Goal: Check status: Check status

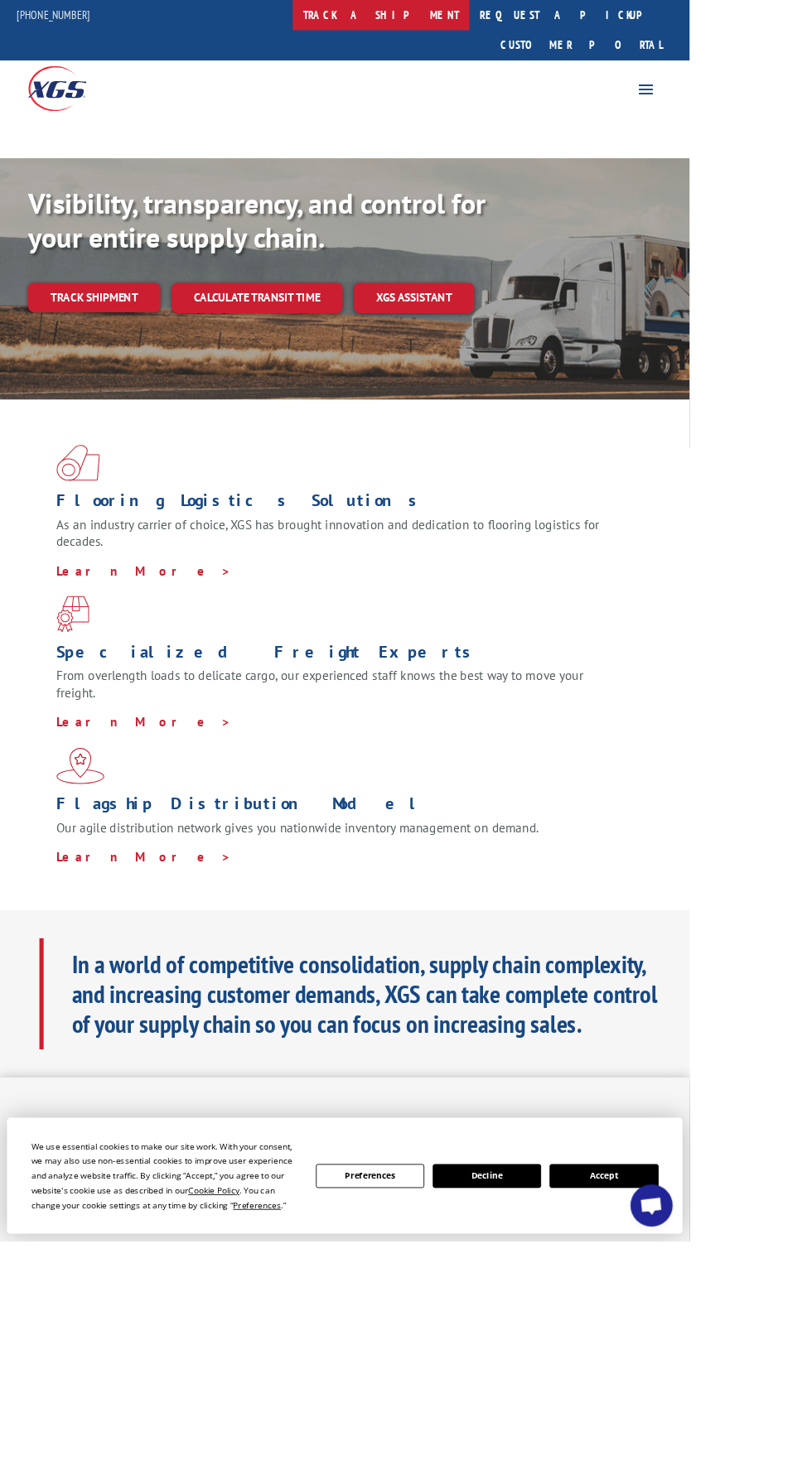
click at [459, 18] on link "track a shipment" at bounding box center [449, 18] width 208 height 35
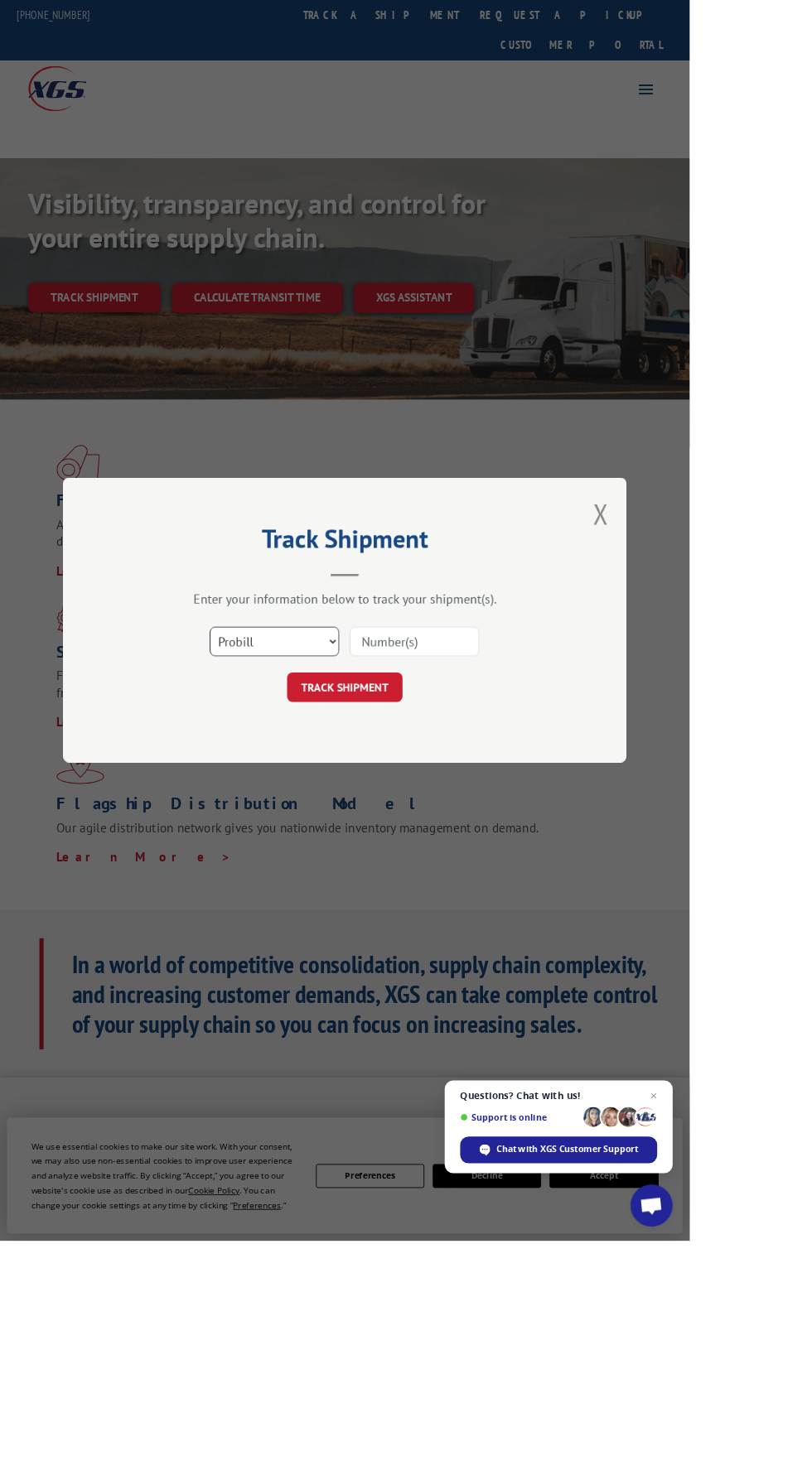
click at [349, 774] on select "Select category... Probill BOL PO" at bounding box center [323, 756] width 152 height 35
select select "po"
click at [319, 774] on select "Select category... Probill BOL PO" at bounding box center [323, 756] width 152 height 35
click at [533, 774] on input at bounding box center [488, 756] width 152 height 35
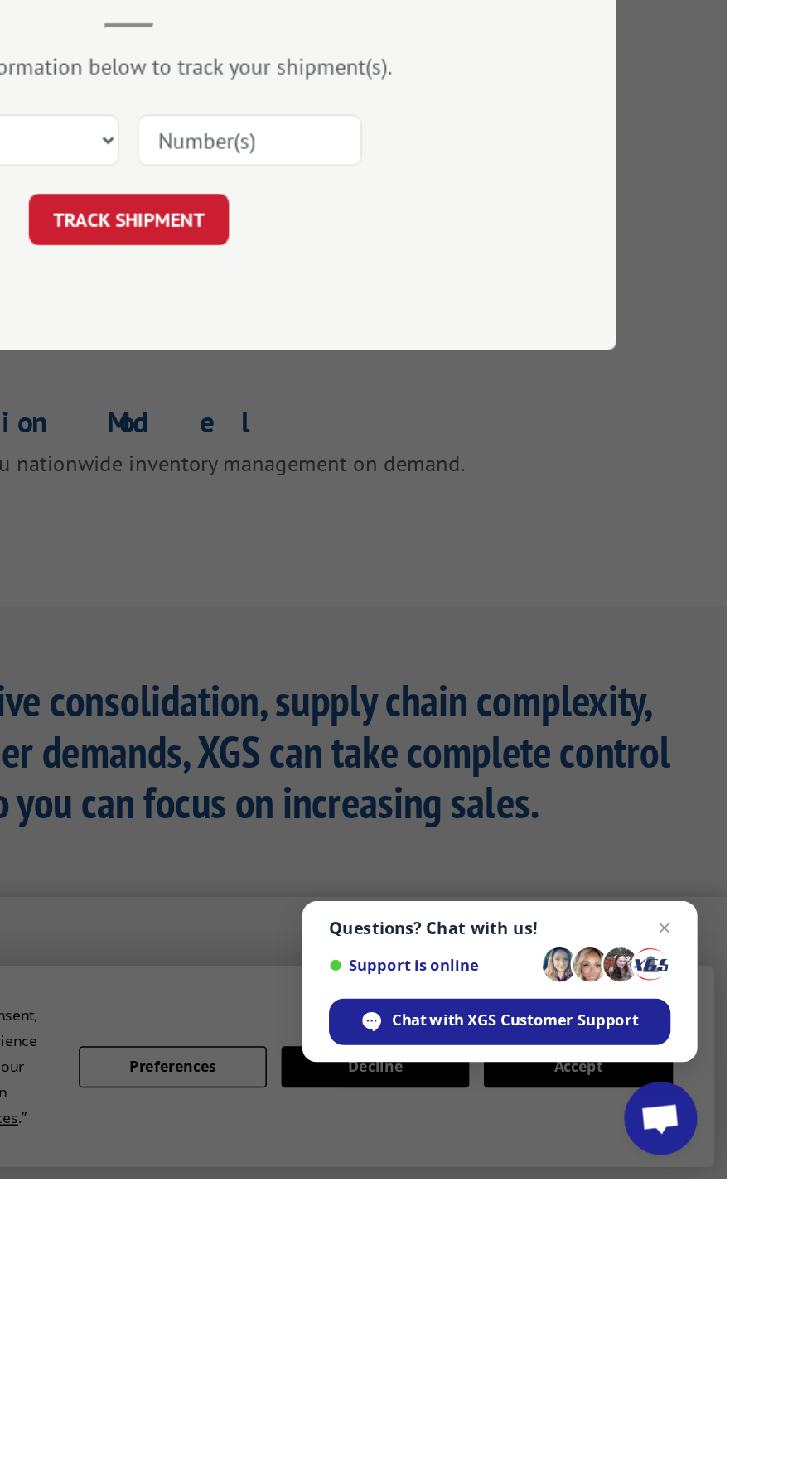
type input "296571695"
click at [448, 828] on button "TRACK SHIPMENT" at bounding box center [406, 810] width 136 height 35
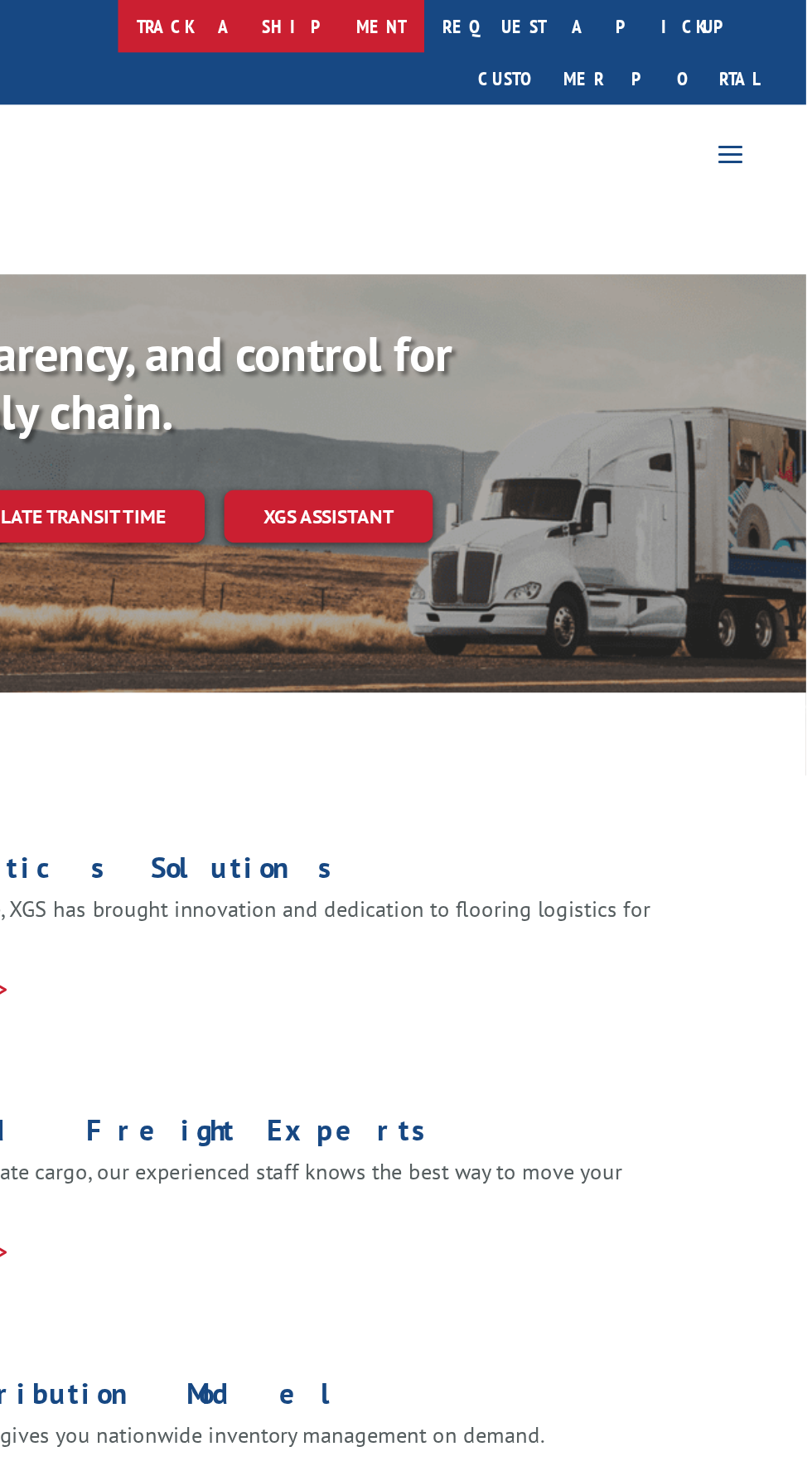
click at [462, 13] on link "track a shipment" at bounding box center [449, 18] width 208 height 35
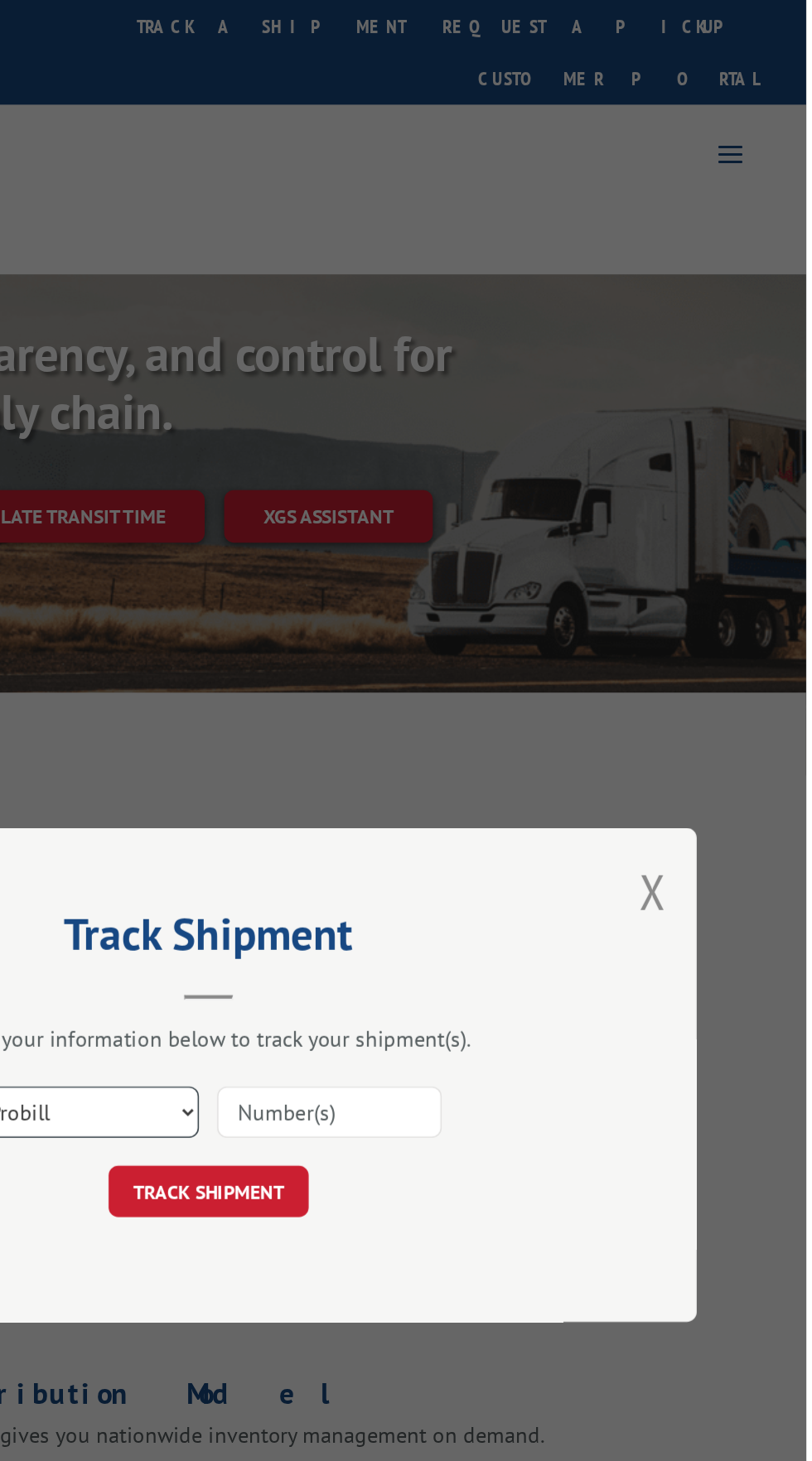
click at [367, 774] on select "Select category... Probill BOL PO" at bounding box center [323, 756] width 152 height 35
select select "po"
click at [319, 774] on select "Select category... Probill BOL PO" at bounding box center [323, 756] width 152 height 35
click at [523, 774] on input at bounding box center [488, 756] width 152 height 35
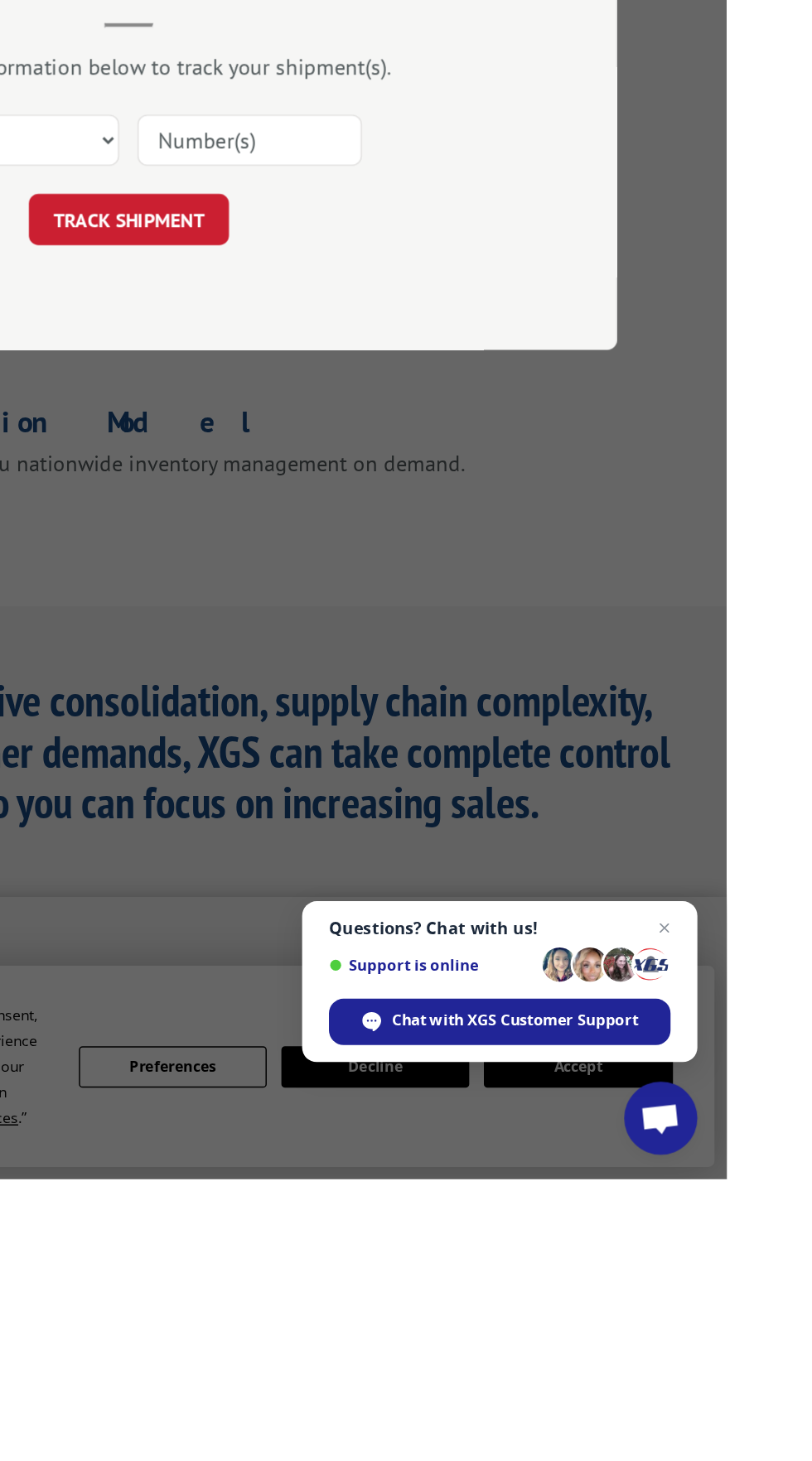
type input "296205459"
click at [463, 828] on button "TRACK SHIPMENT" at bounding box center [406, 810] width 136 height 35
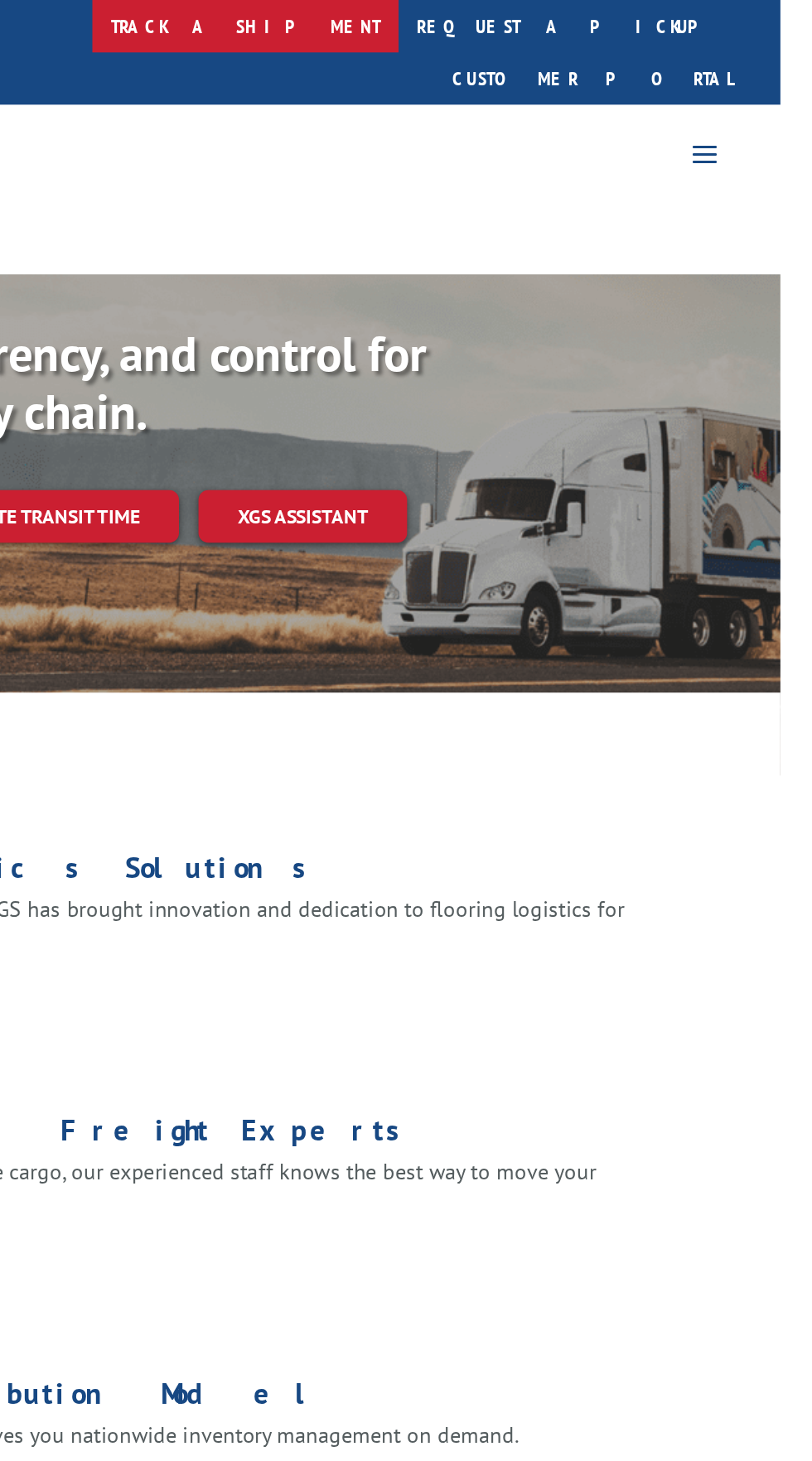
click at [462, 26] on link "track a shipment" at bounding box center [449, 18] width 208 height 35
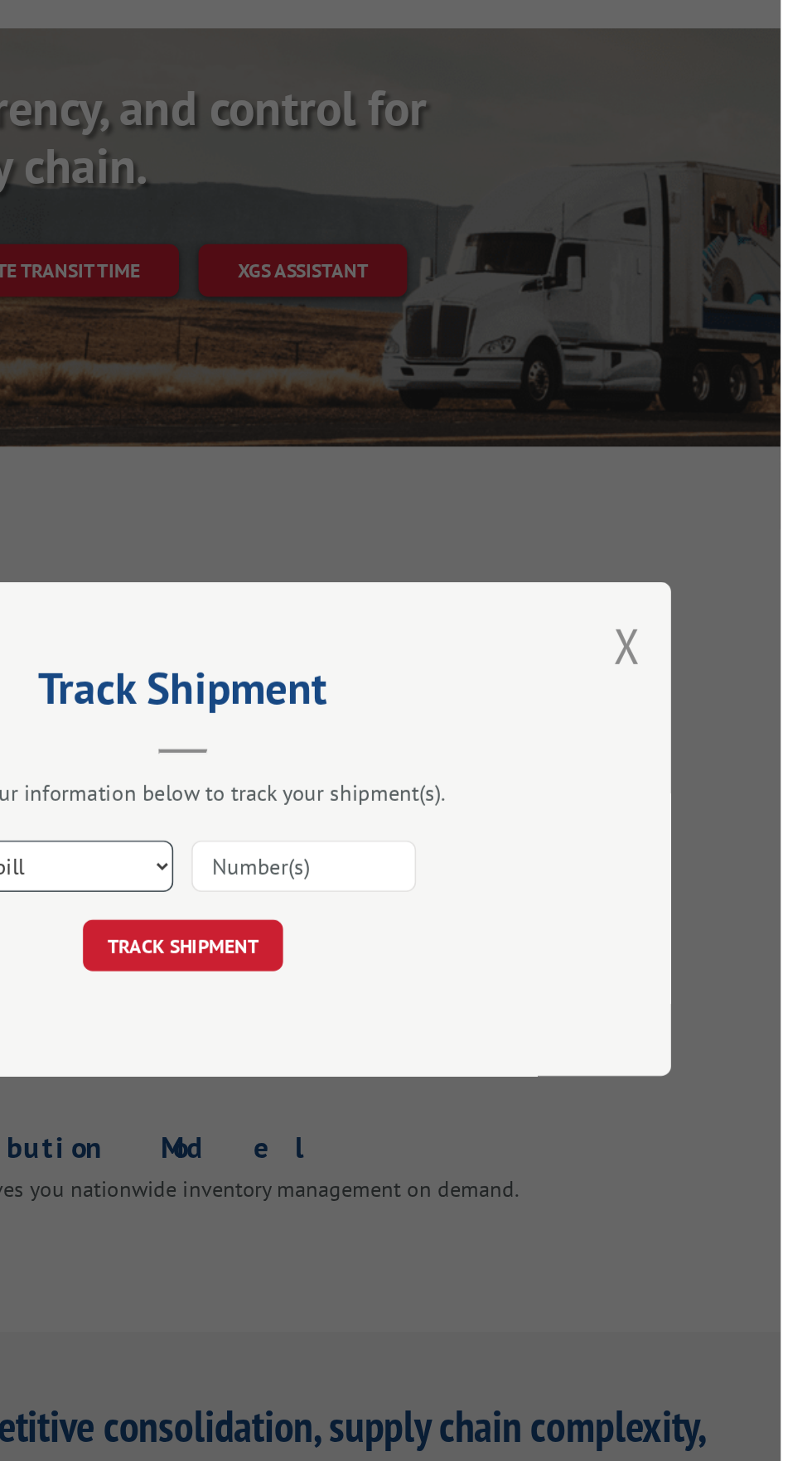
click at [386, 774] on select "Select category... Probill BOL PO" at bounding box center [323, 756] width 152 height 35
select select "po"
click at [319, 774] on select "Select category... Probill BOL PO" at bounding box center [323, 756] width 152 height 35
click at [525, 774] on input at bounding box center [488, 756] width 152 height 35
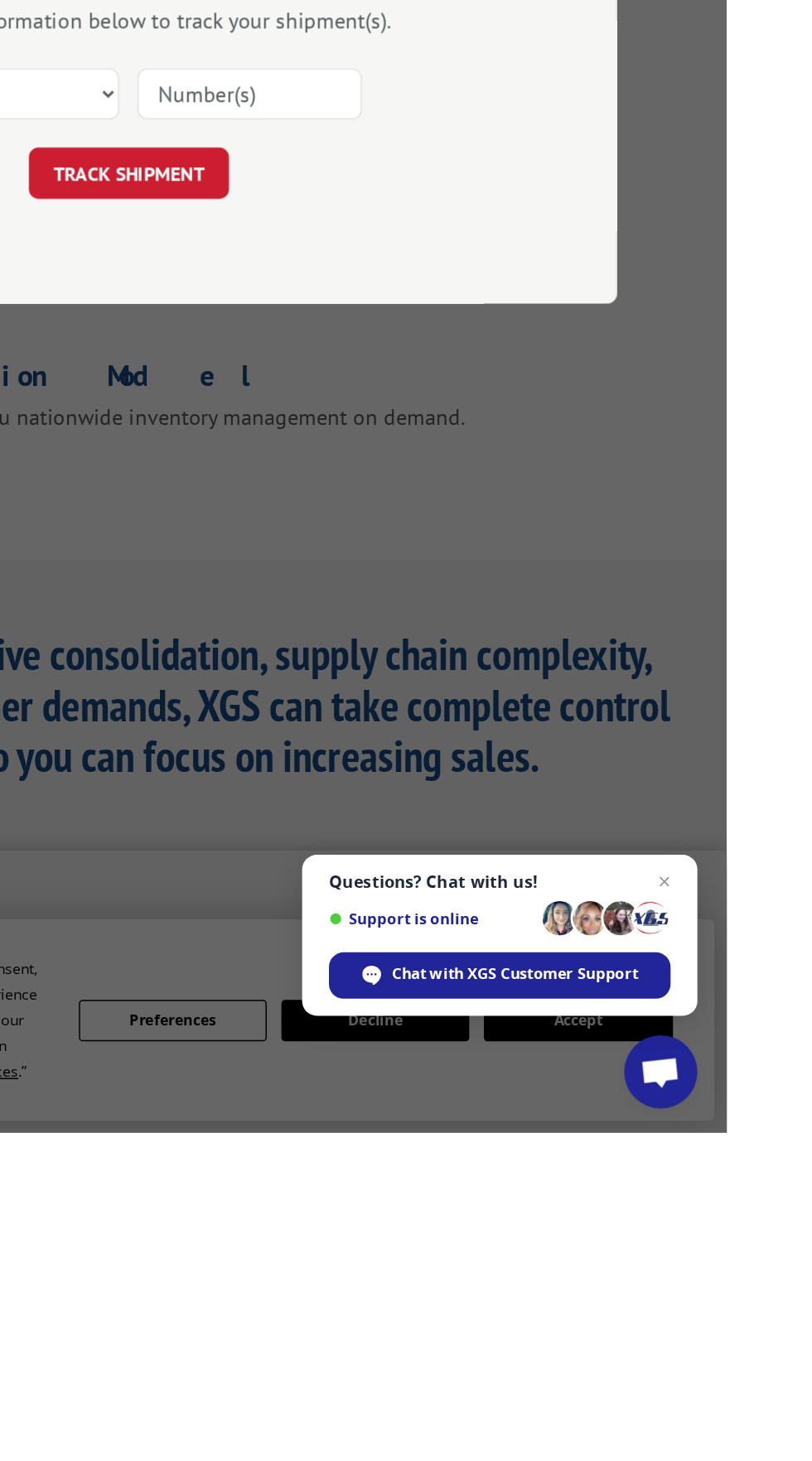
type input "296279383"
click at [428, 828] on button "TRACK SHIPMENT" at bounding box center [406, 810] width 136 height 35
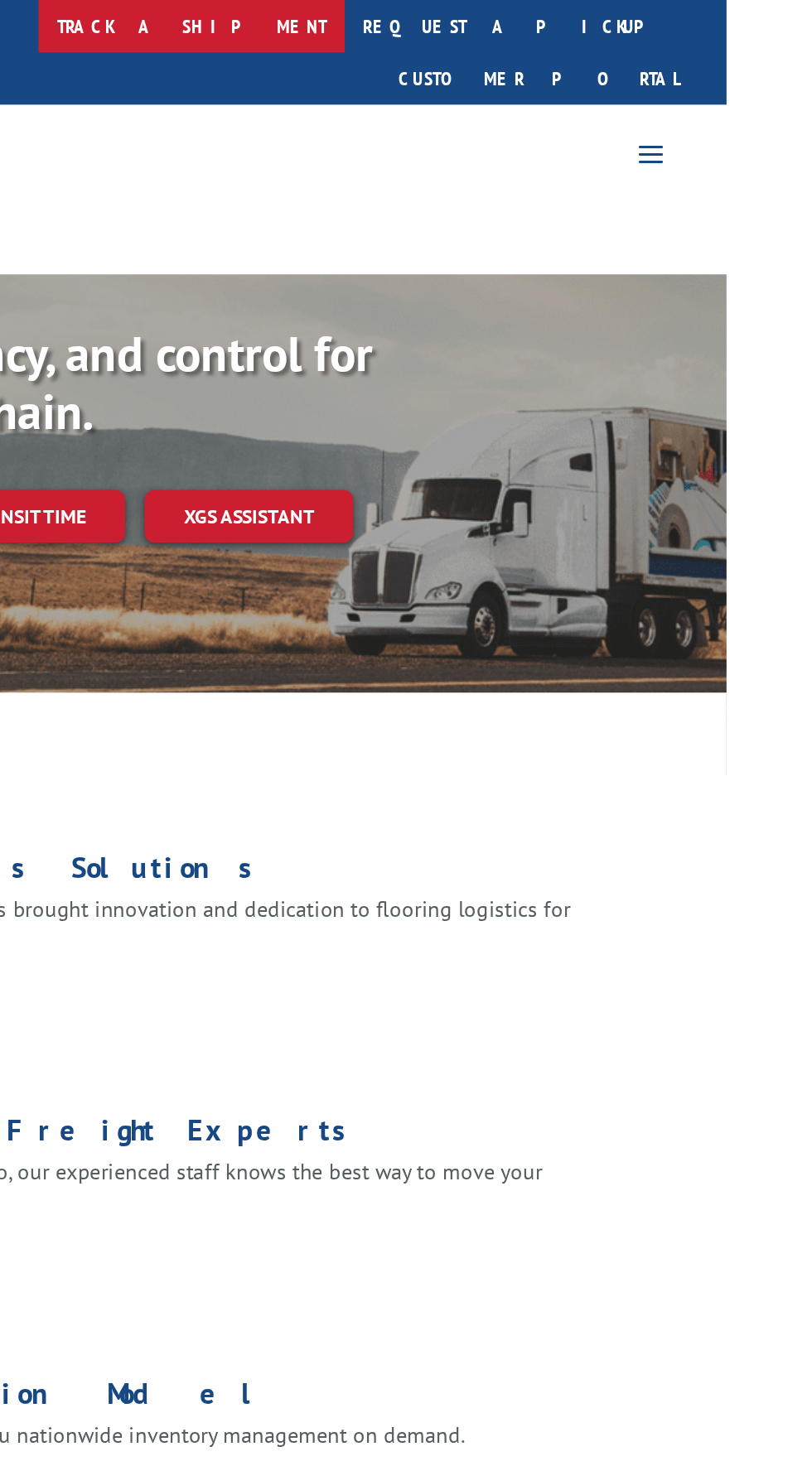
click at [471, 24] on link "track a shipment" at bounding box center [449, 18] width 208 height 35
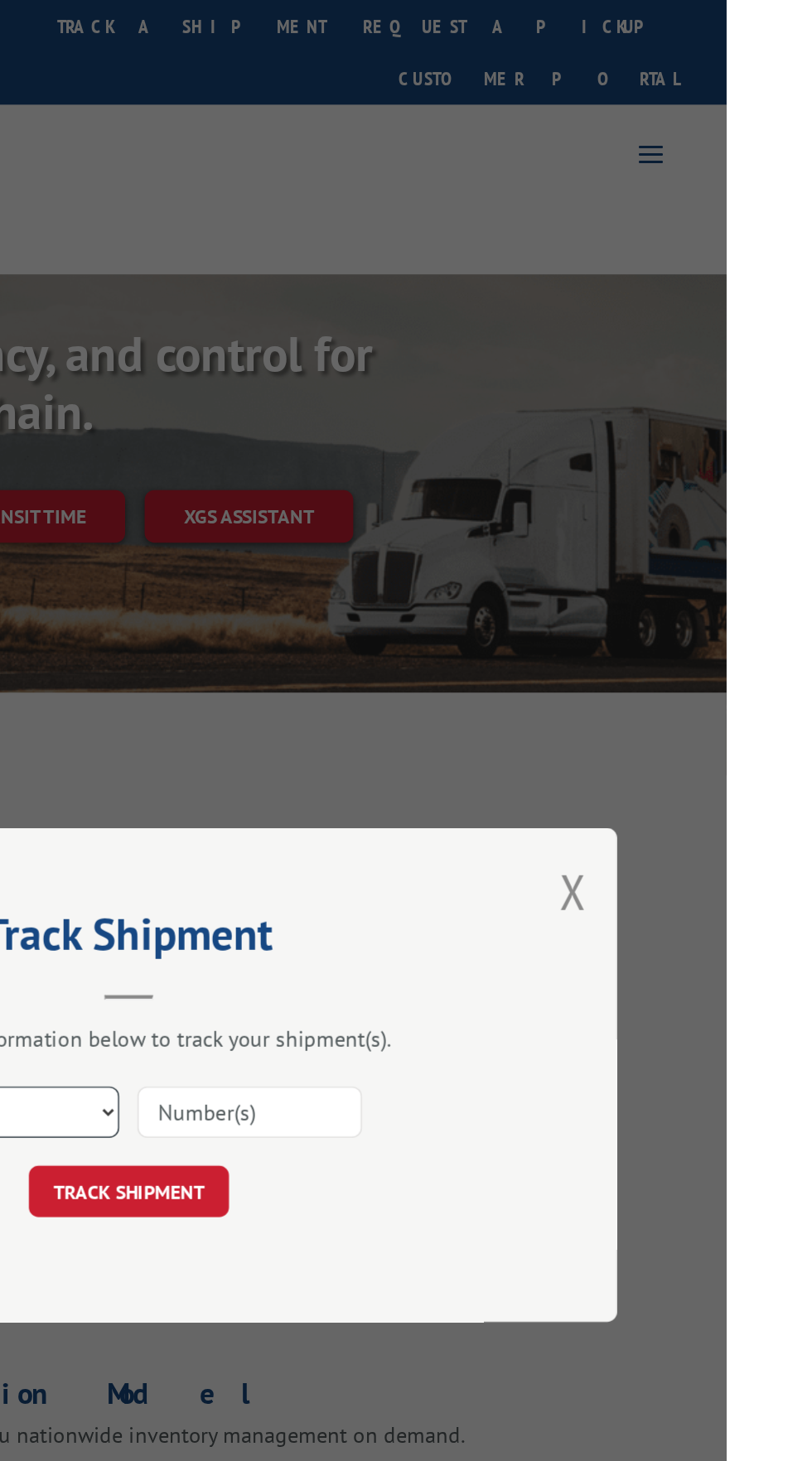
click at [400, 774] on select "Select category... Probill BOL PO" at bounding box center [323, 756] width 152 height 35
select select "po"
click at [319, 774] on select "Select category... Probill BOL PO" at bounding box center [323, 756] width 152 height 35
click at [565, 774] on input at bounding box center [488, 756] width 152 height 35
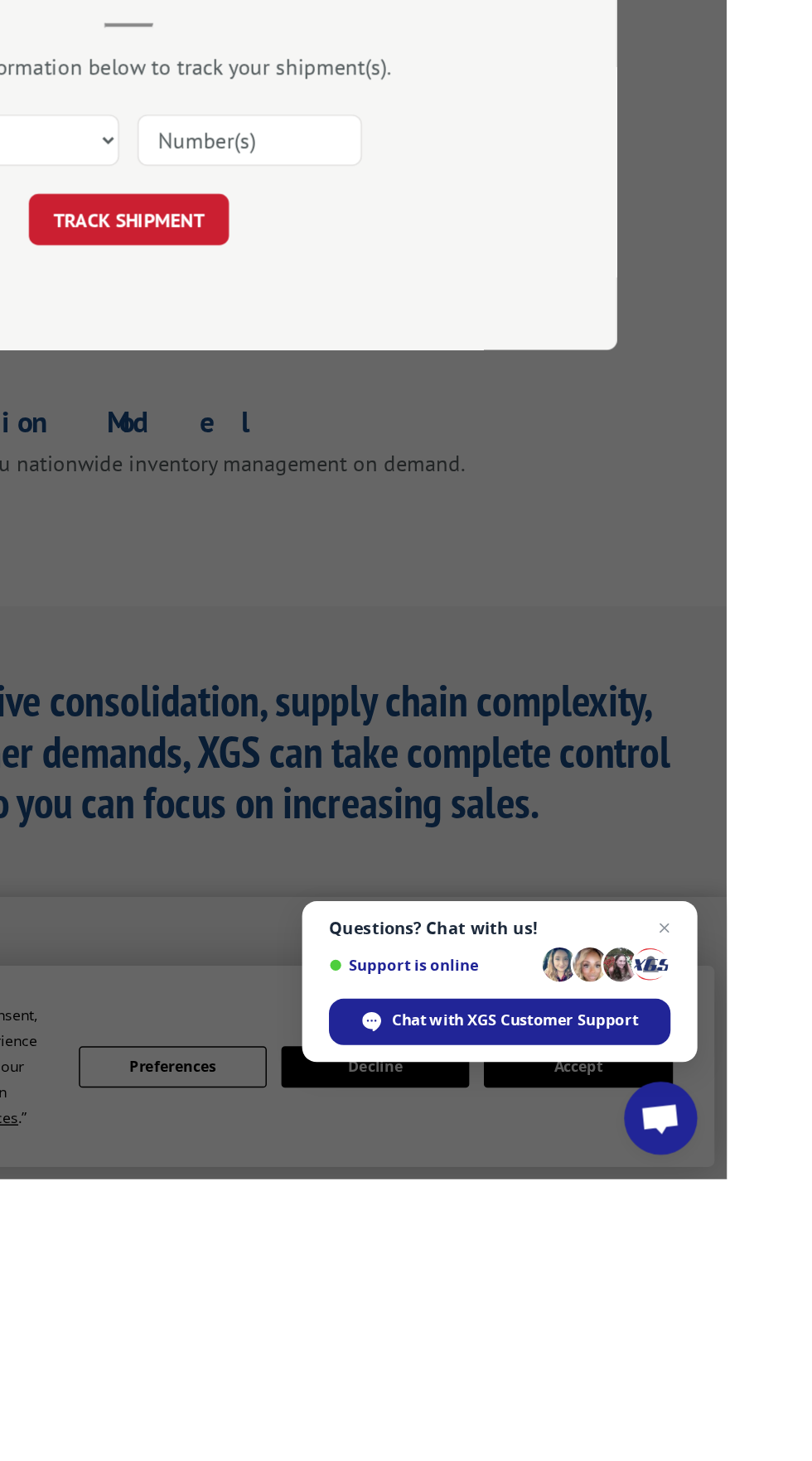
type input "296434148"
click at [448, 828] on button "TRACK SHIPMENT" at bounding box center [406, 810] width 136 height 35
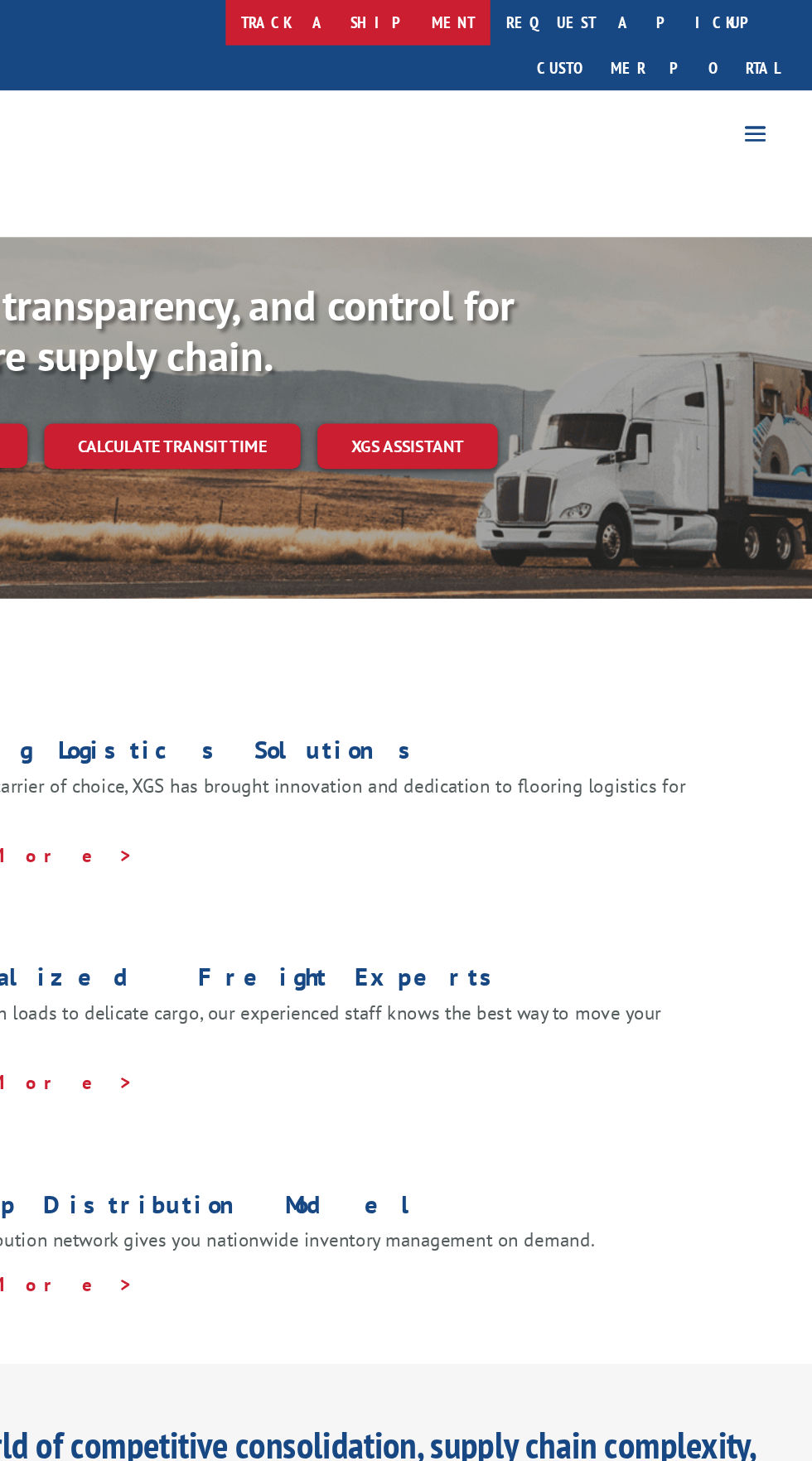
click at [471, 19] on link "track a shipment" at bounding box center [449, 18] width 208 height 35
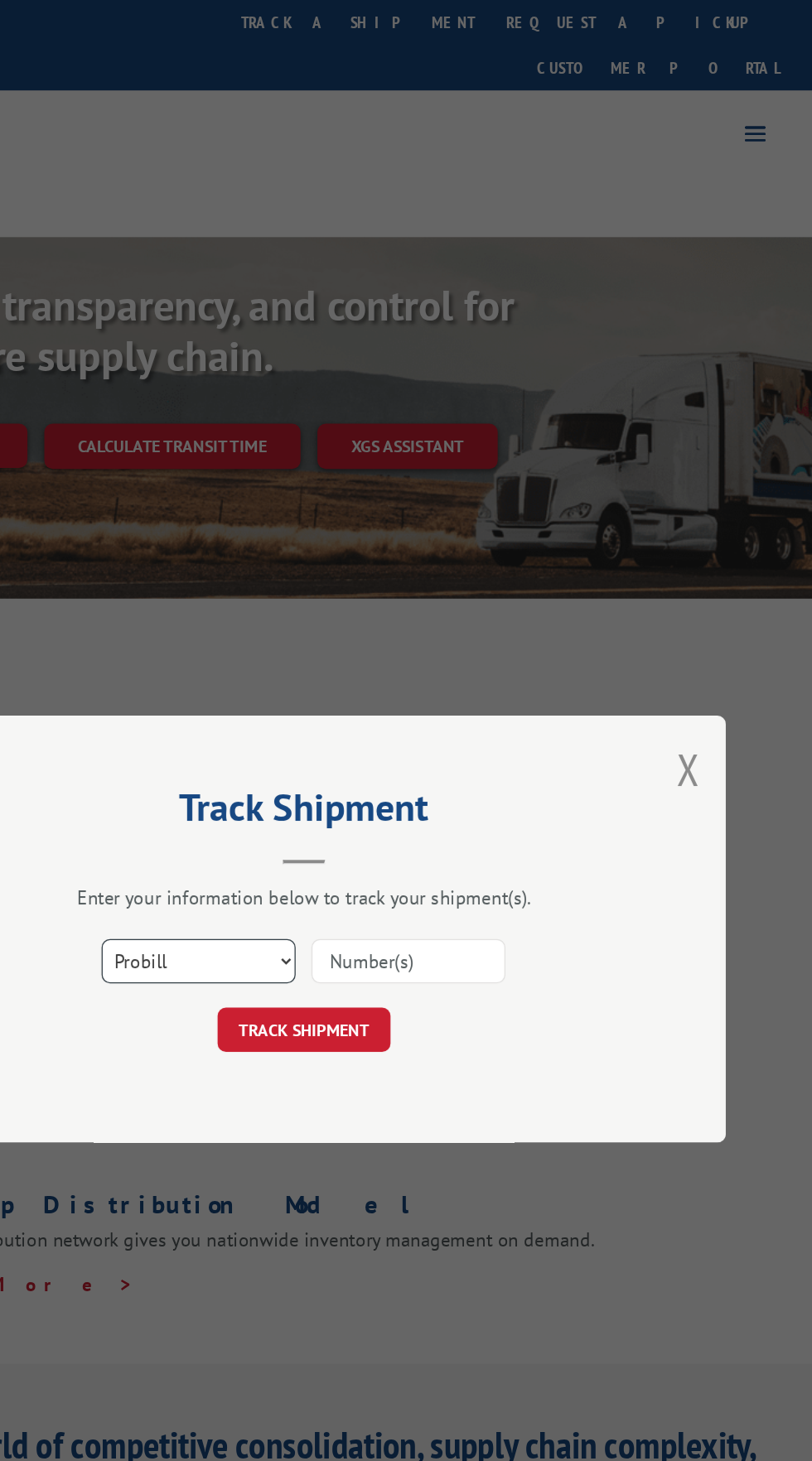
click at [400, 774] on select "Select category... Probill BOL PO" at bounding box center [323, 756] width 152 height 35
select select "po"
click at [319, 774] on select "Select category... Probill BOL PO" at bounding box center [323, 756] width 152 height 35
click at [565, 774] on input at bounding box center [488, 756] width 152 height 35
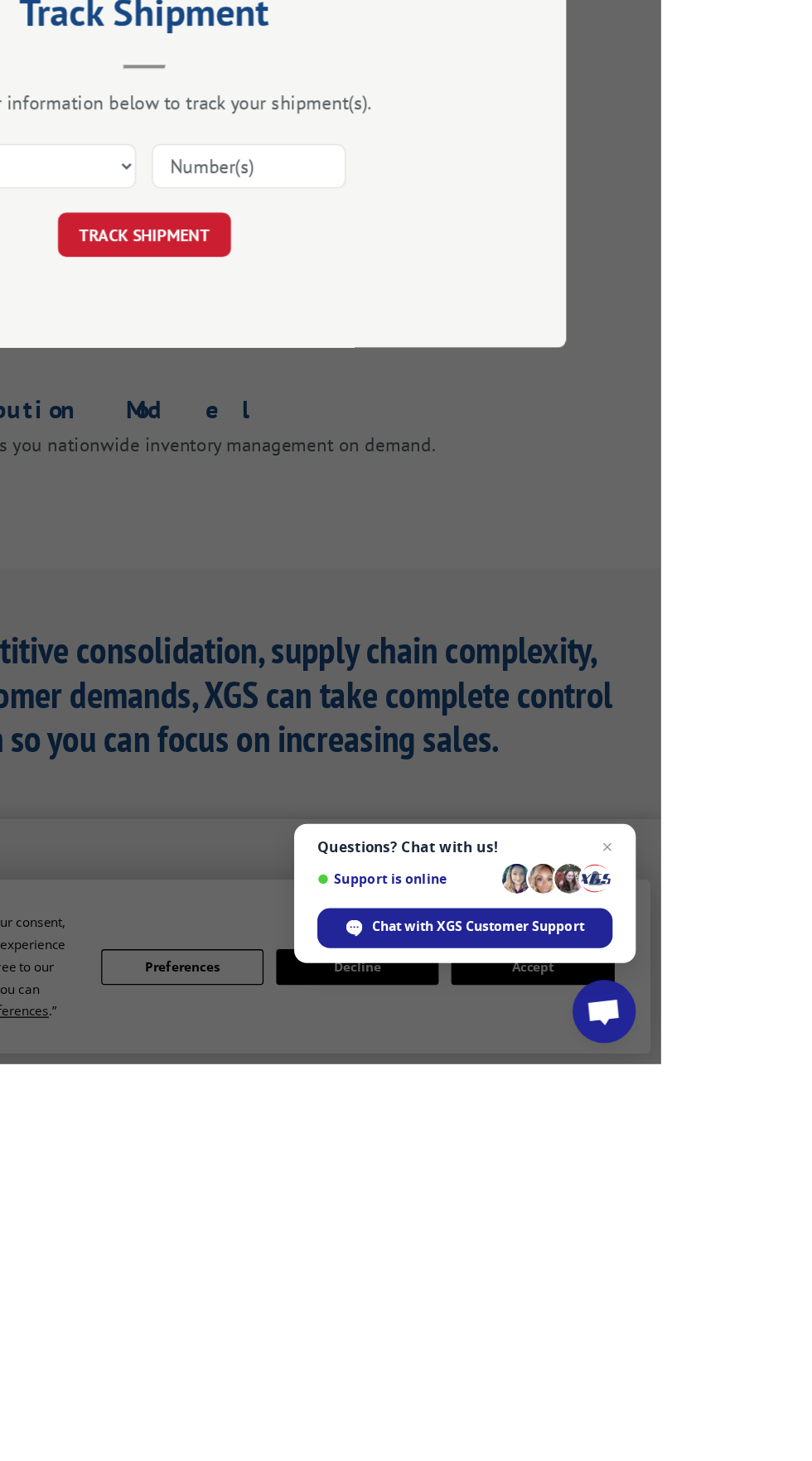
type input "296476826"
click at [466, 828] on button "TRACK SHIPMENT" at bounding box center [406, 810] width 136 height 35
